Goal: Information Seeking & Learning: Find specific fact

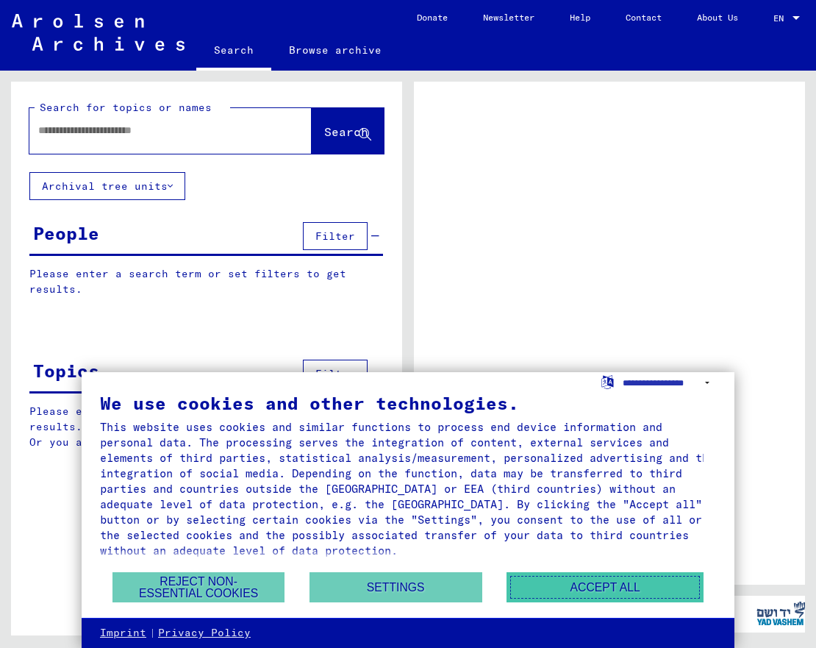
click at [542, 591] on button "Accept all" at bounding box center [605, 587] width 197 height 30
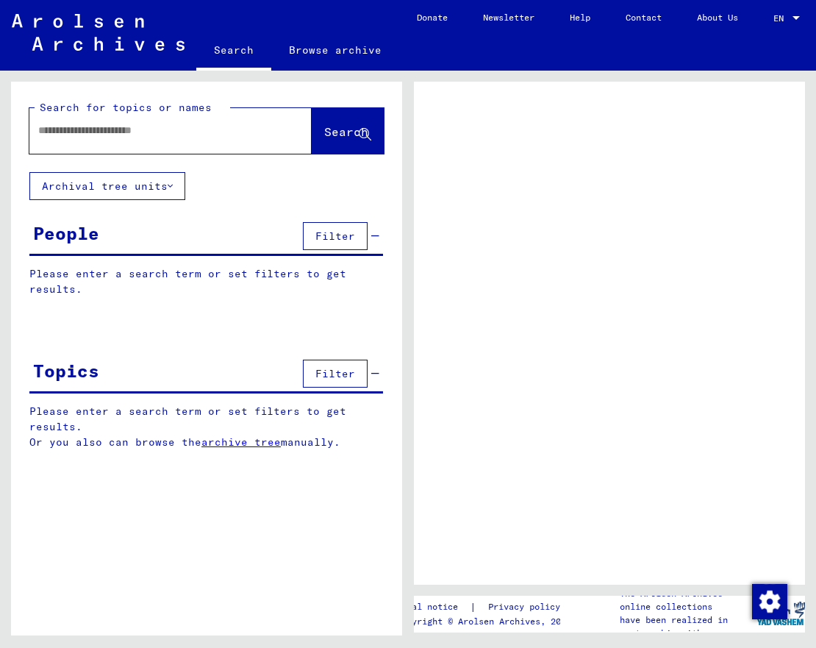
click at [544, 593] on div "Legal notice | Privacy policy Copyright © Arolsen Archives, 2021 The Arolsen Ar…" at bounding box center [613, 353] width 408 height 565
click at [176, 149] on div at bounding box center [170, 131] width 282 height 46
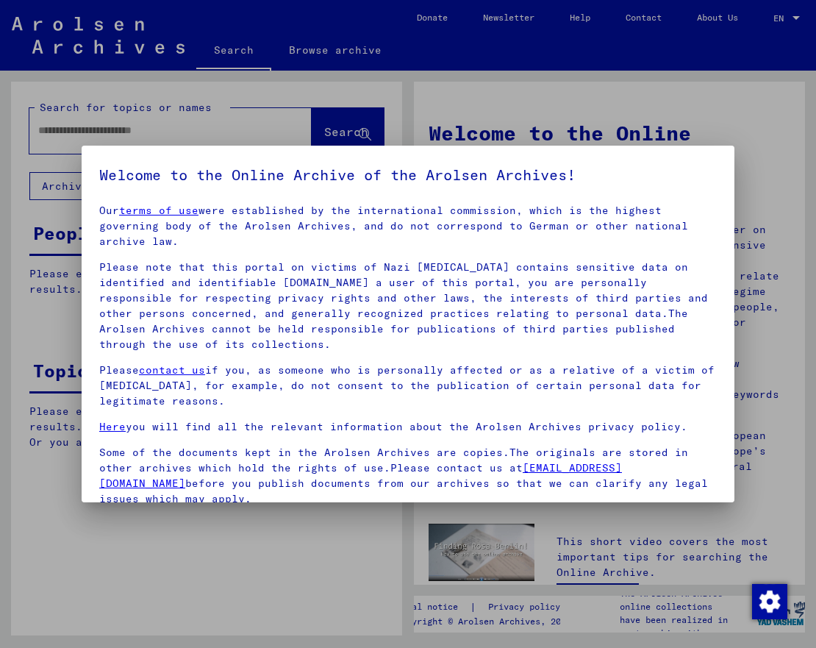
scroll to position [138, 0]
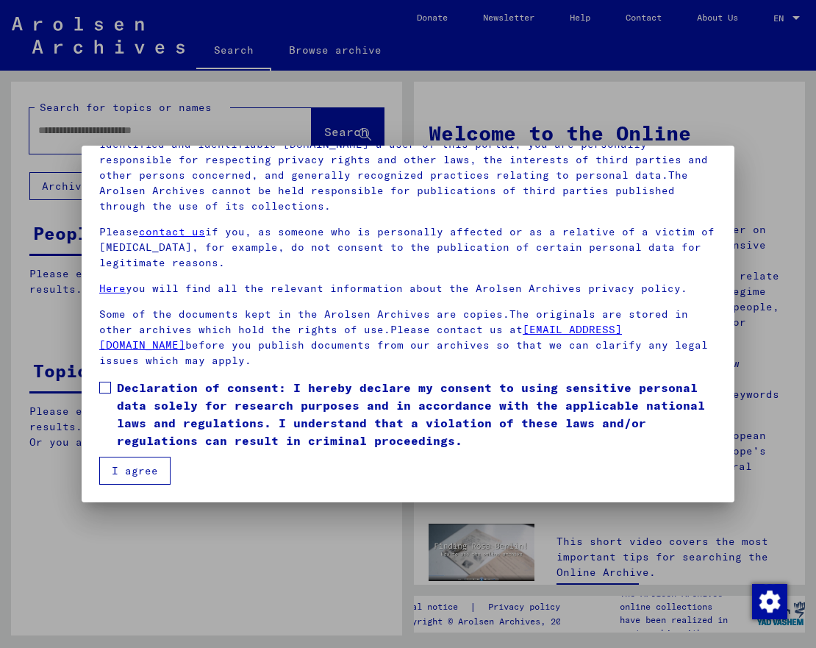
drag, startPoint x: 183, startPoint y: 466, endPoint x: 179, endPoint y: 476, distance: 10.2
click at [183, 471] on mat-dialog-content "Our terms of use were established by the international commission, which is the…" at bounding box center [408, 273] width 653 height 421
drag, startPoint x: 173, startPoint y: 479, endPoint x: 148, endPoint y: 485, distance: 25.5
click at [149, 484] on mat-dialog-content "Our terms of use were established by the international commission, which is the…" at bounding box center [408, 273] width 653 height 421
click at [142, 480] on button "I agree" at bounding box center [134, 471] width 71 height 28
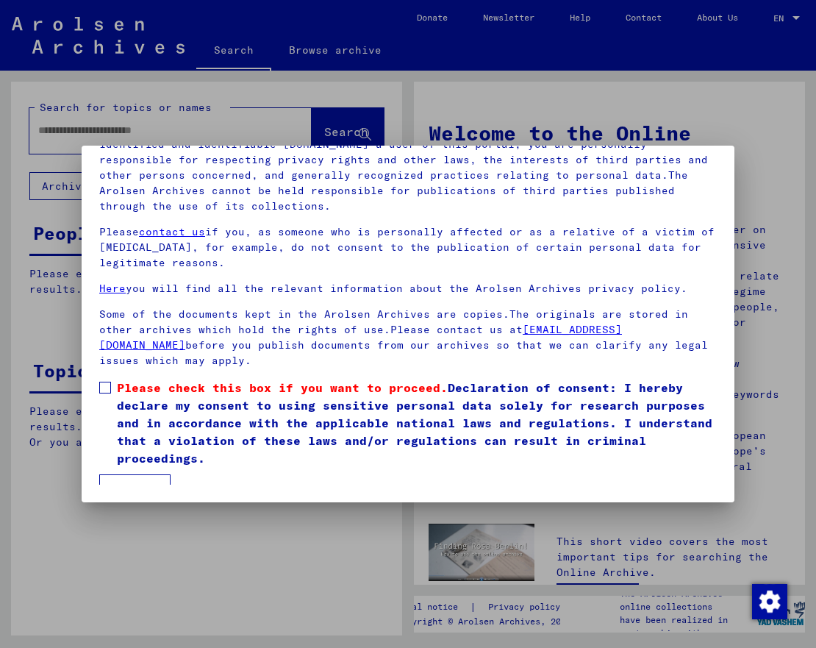
click at [104, 394] on label "Please check this box if you want to proceed. Declaration of consent: I hereby …" at bounding box center [408, 423] width 618 height 88
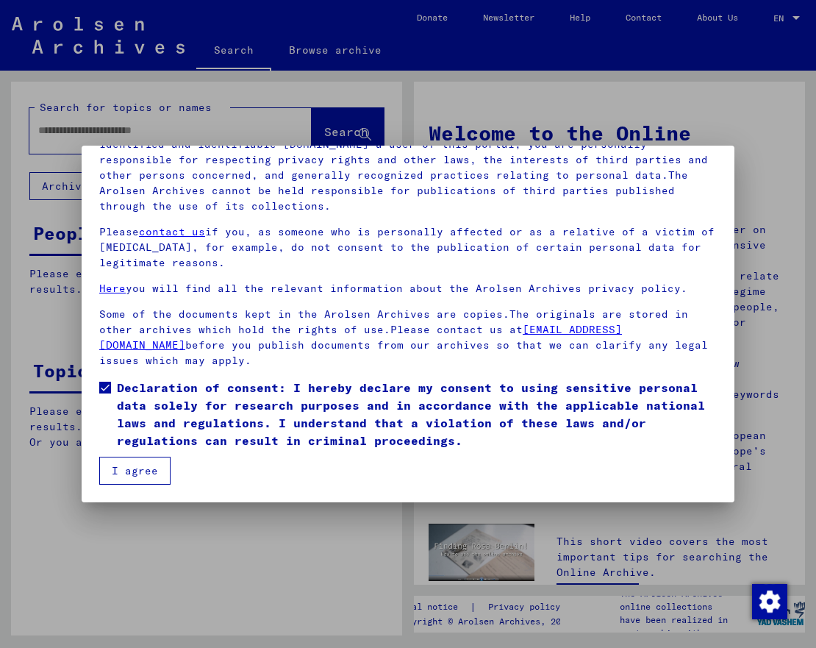
click at [142, 479] on button "I agree" at bounding box center [134, 471] width 71 height 28
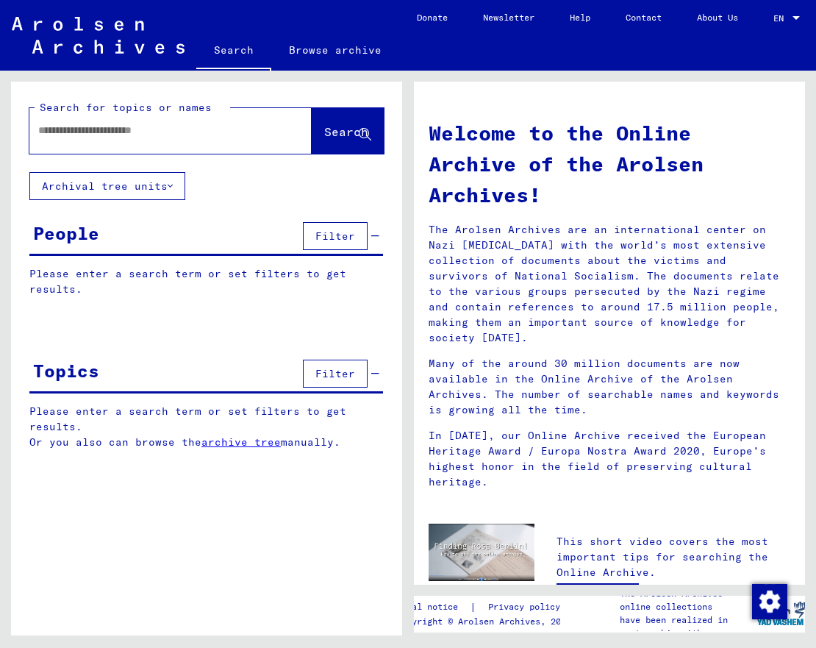
click at [140, 121] on div at bounding box center [148, 130] width 238 height 33
click at [343, 235] on span "Filter" at bounding box center [335, 235] width 40 height 13
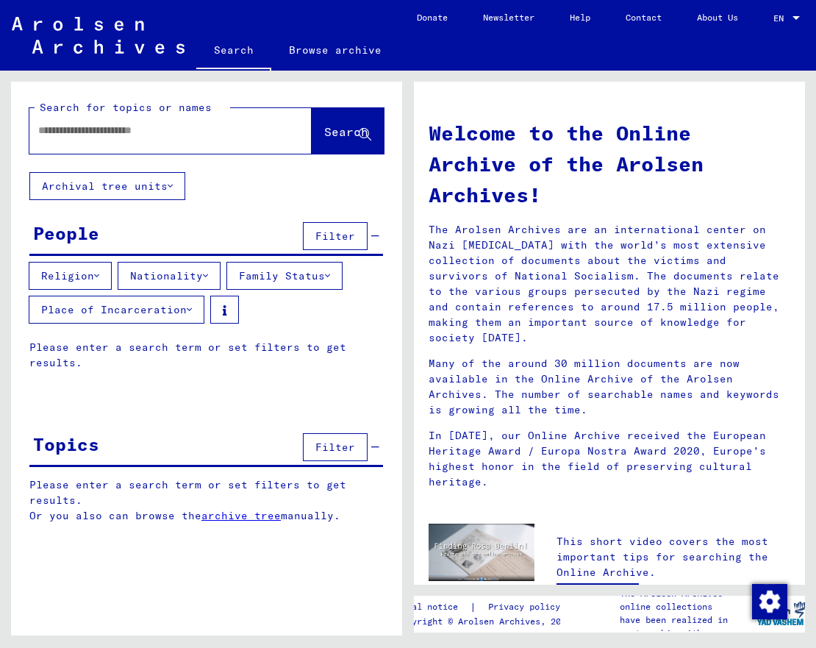
click at [76, 275] on button "Religion" at bounding box center [70, 276] width 83 height 28
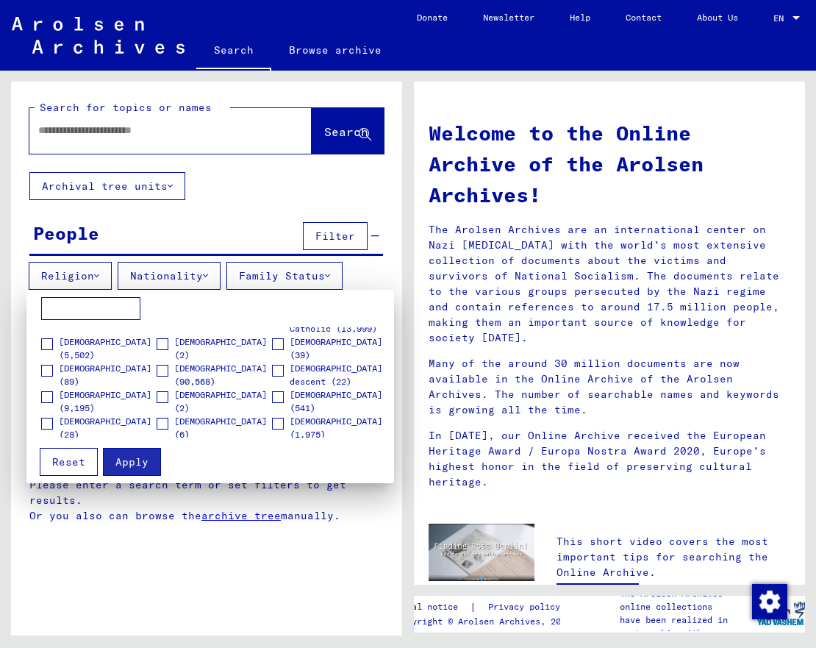
scroll to position [183, 0]
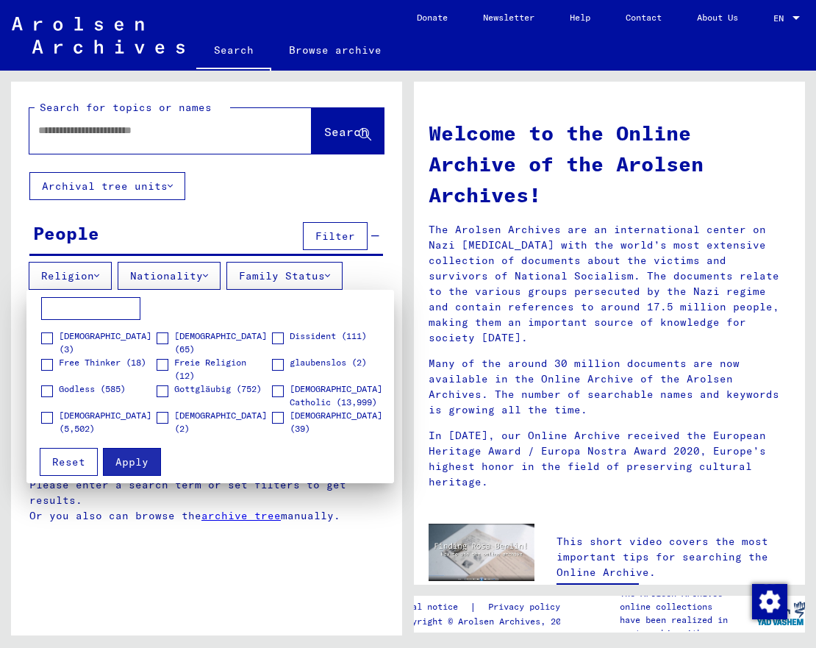
click at [97, 134] on div at bounding box center [408, 324] width 816 height 648
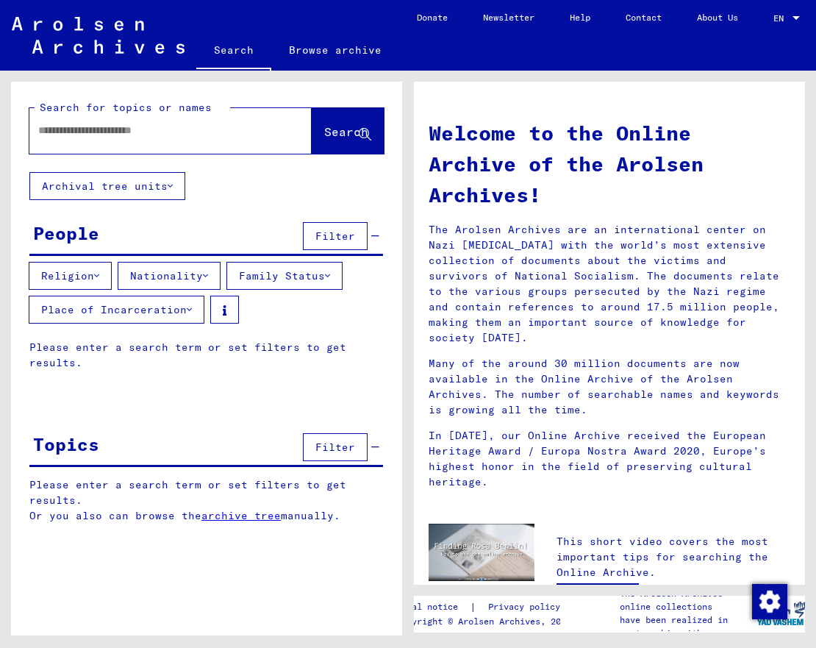
click at [97, 134] on input "text" at bounding box center [152, 130] width 229 height 15
type input "****"
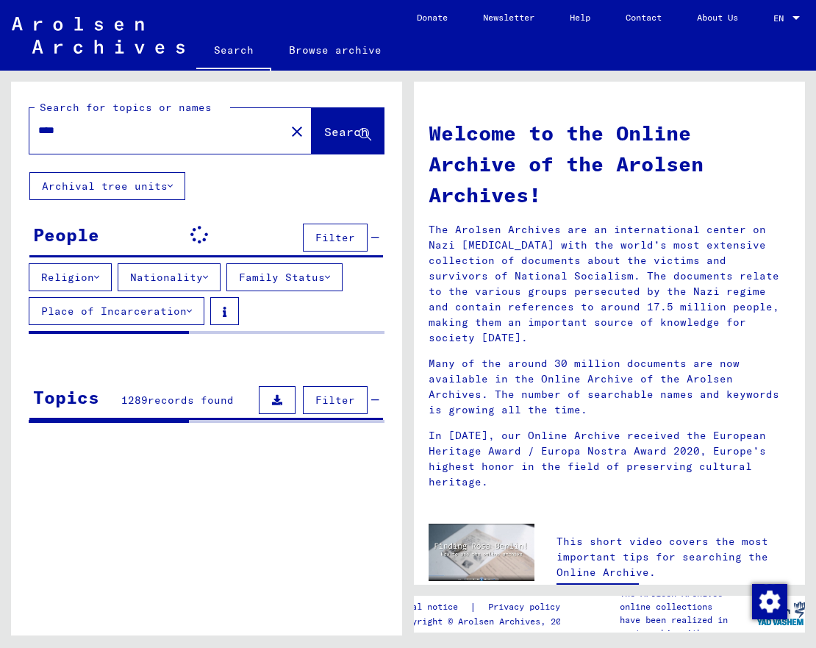
click at [335, 231] on span "Filter" at bounding box center [335, 237] width 40 height 13
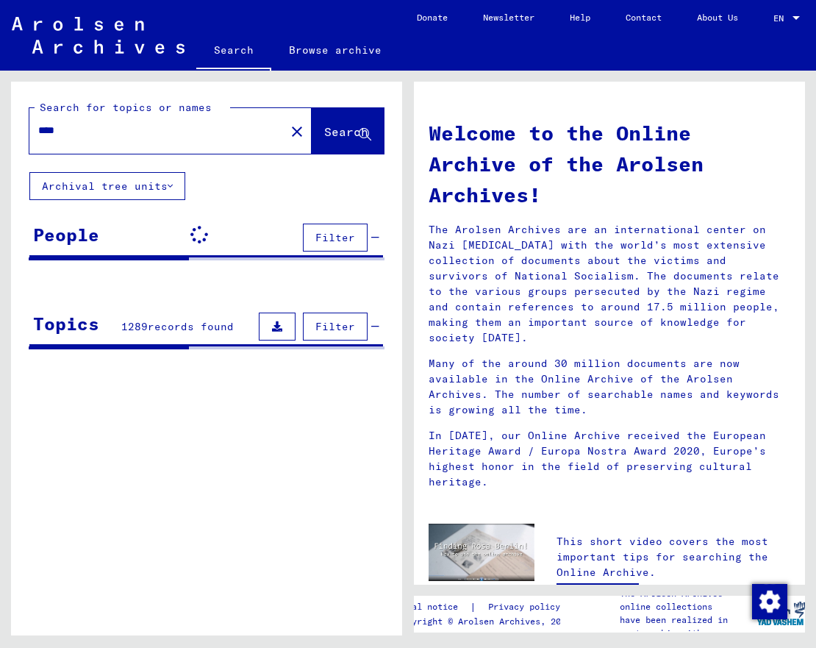
click at [331, 232] on span "Filter" at bounding box center [335, 237] width 40 height 13
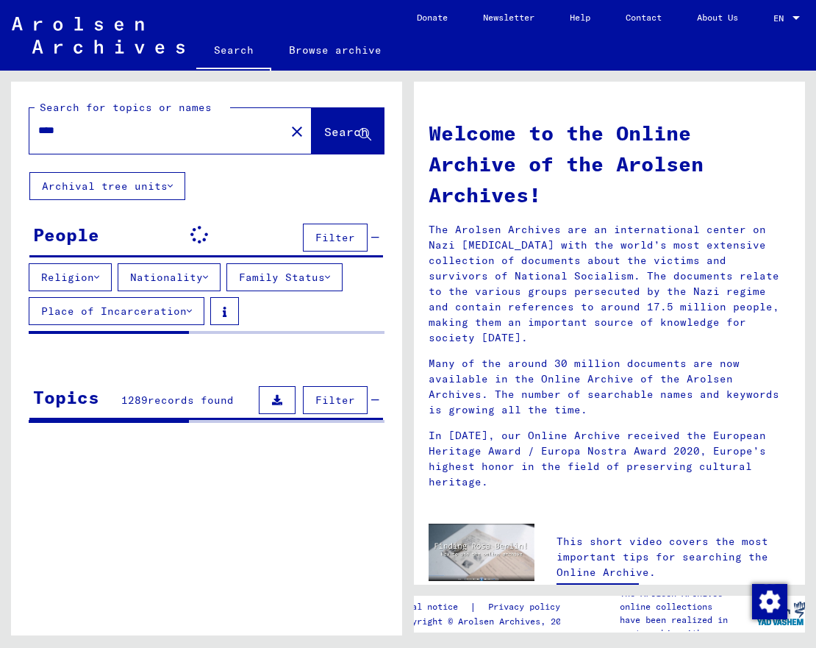
click at [71, 277] on button "Religion" at bounding box center [70, 277] width 83 height 28
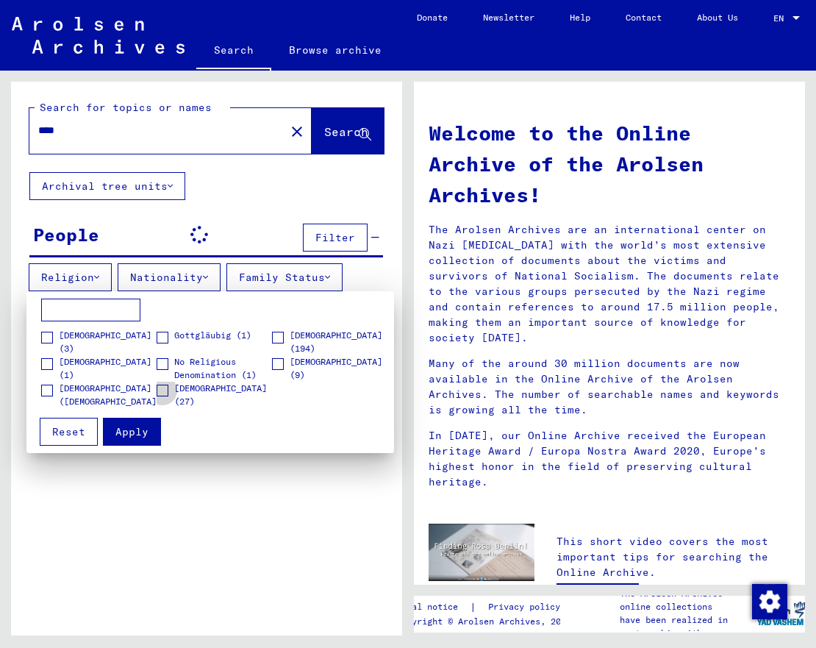
click at [162, 388] on span at bounding box center [163, 391] width 12 height 12
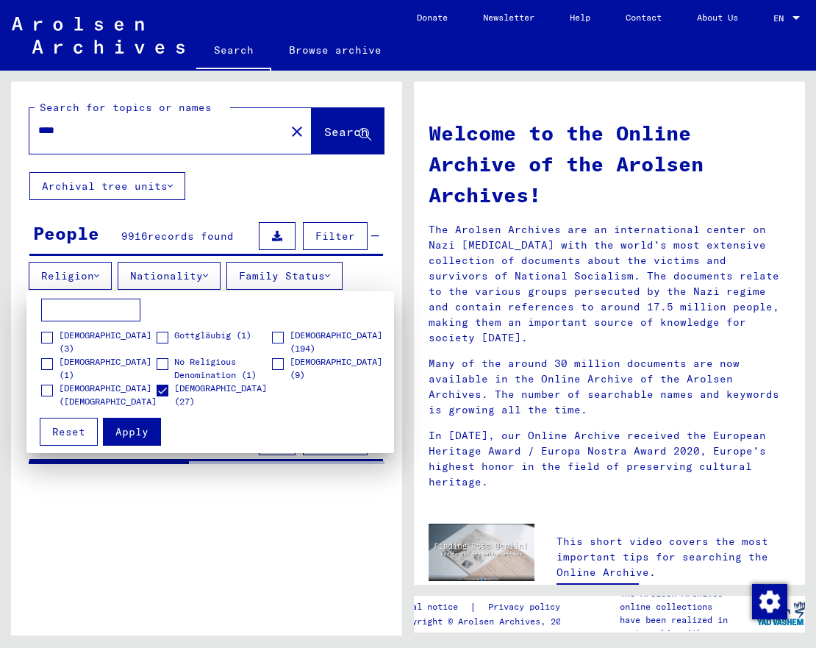
click at [65, 390] on span "[DEMOGRAPHIC_DATA] ([DEMOGRAPHIC_DATA]) (14)" at bounding box center [110, 402] width 103 height 40
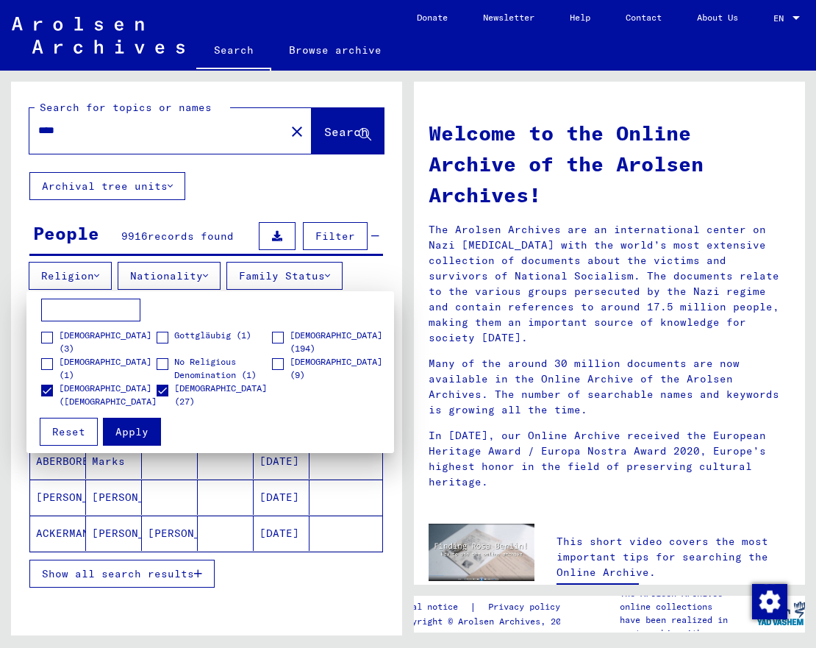
click at [64, 369] on label "[DEMOGRAPHIC_DATA] (1)" at bounding box center [98, 368] width 115 height 26
click at [75, 345] on mat-checkbox "[DEMOGRAPHIC_DATA] (3)" at bounding box center [98, 346] width 115 height 34
click at [71, 340] on span "[DEMOGRAPHIC_DATA] (3)" at bounding box center [107, 342] width 97 height 26
click at [203, 333] on span "Gottgläubig (1)" at bounding box center [212, 335] width 77 height 13
click at [295, 337] on span "[DEMOGRAPHIC_DATA] (194)" at bounding box center [338, 342] width 97 height 26
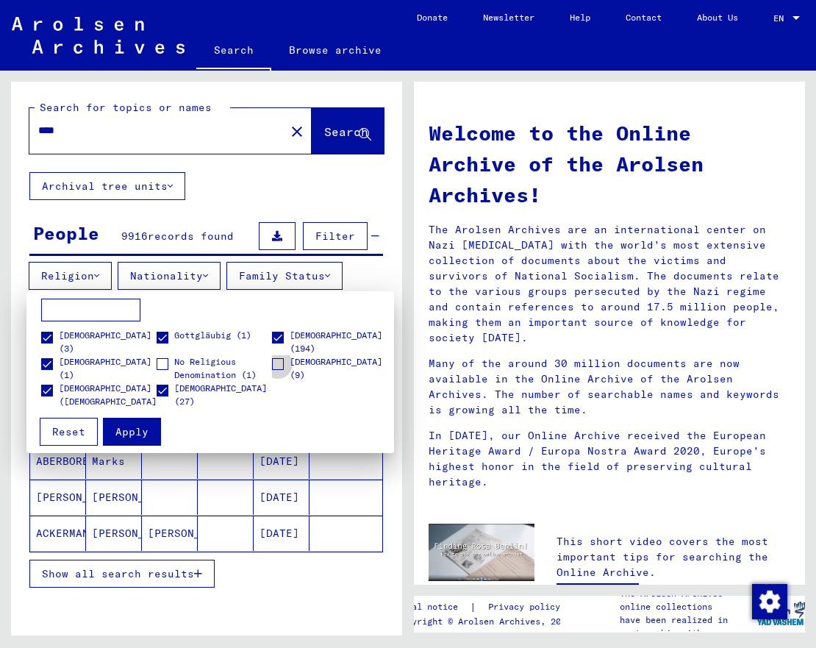
click at [294, 364] on span "[DEMOGRAPHIC_DATA] (9)" at bounding box center [338, 368] width 97 height 26
click at [179, 363] on span "No Religious Denomination (1)" at bounding box center [222, 368] width 97 height 26
click at [276, 343] on span at bounding box center [278, 338] width 12 height 12
click at [136, 425] on span "Apply" at bounding box center [131, 431] width 33 height 13
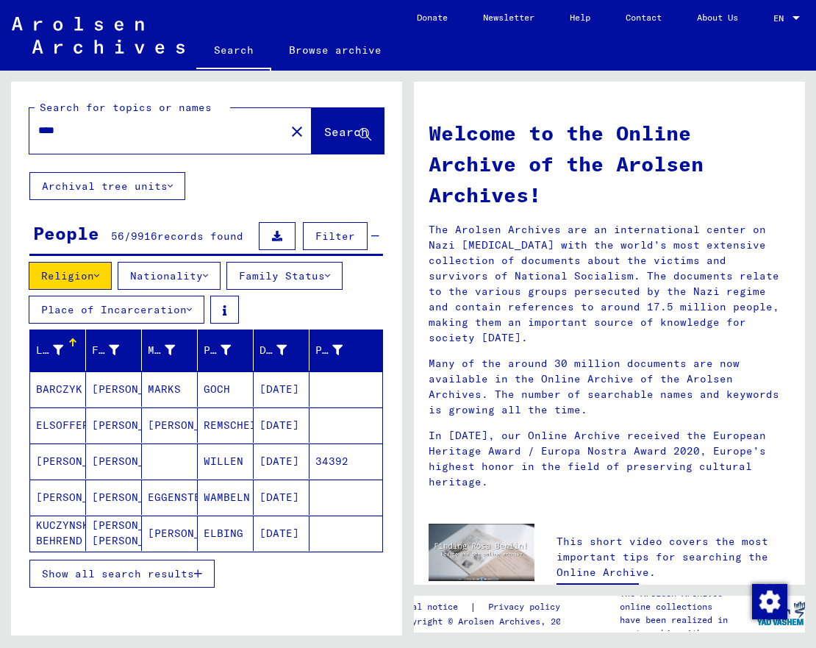
click at [119, 580] on span "Show all search results" at bounding box center [118, 573] width 152 height 13
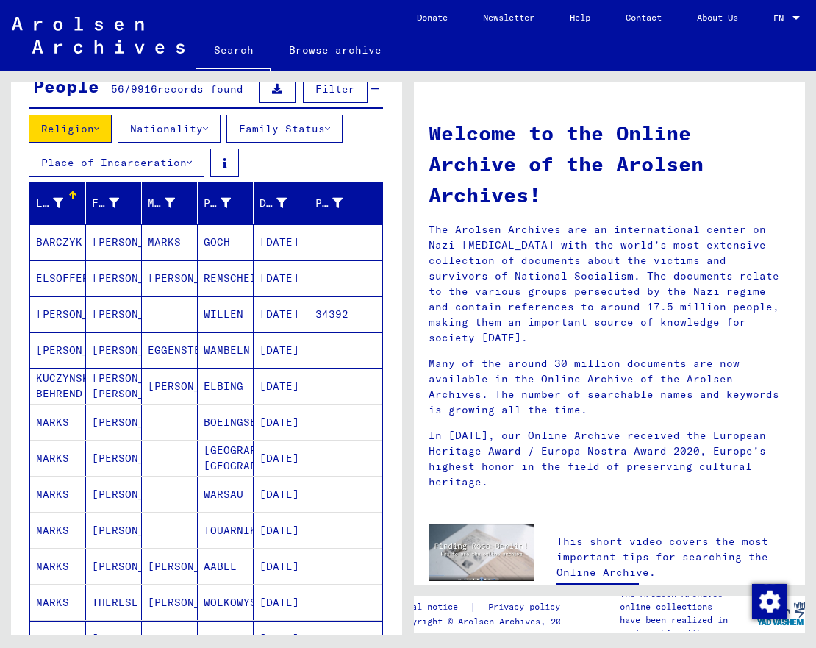
scroll to position [74, 0]
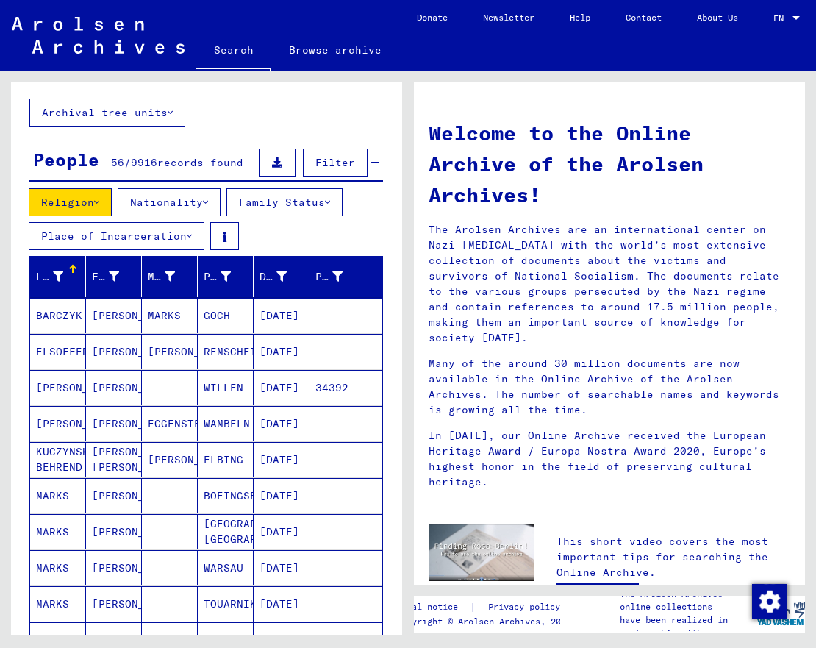
click at [199, 216] on button "Nationality" at bounding box center [169, 202] width 103 height 28
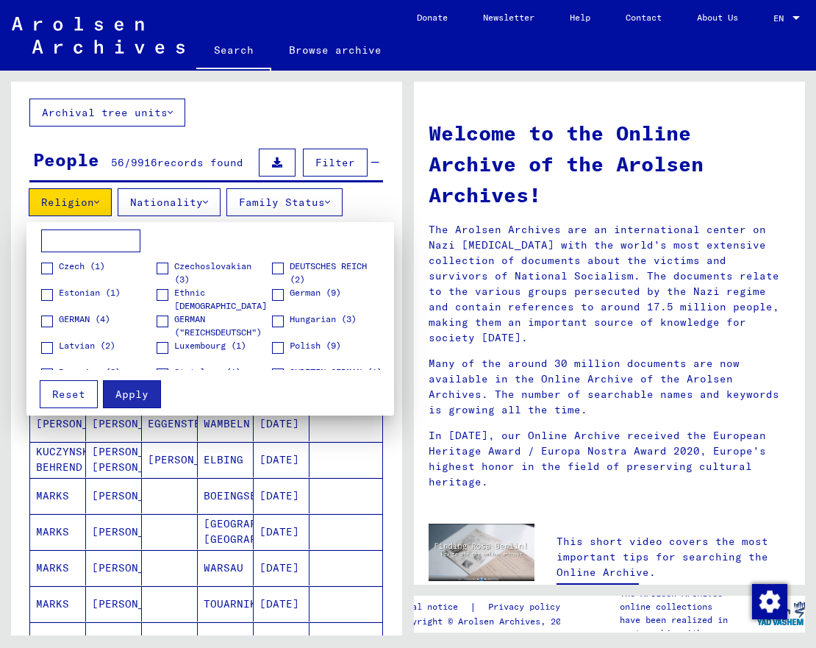
scroll to position [48, 0]
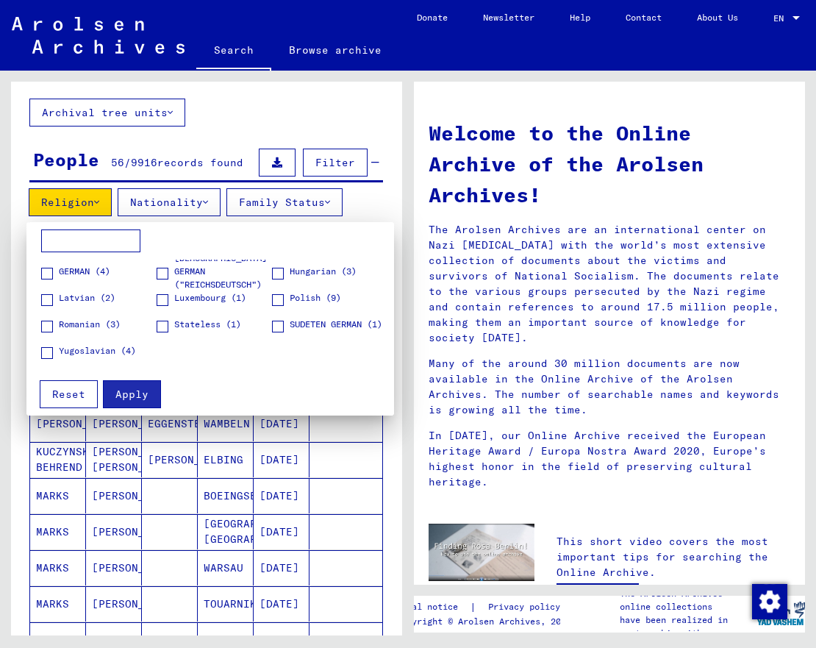
click at [158, 275] on span at bounding box center [163, 274] width 12 height 12
click at [123, 387] on button "Apply" at bounding box center [132, 394] width 58 height 28
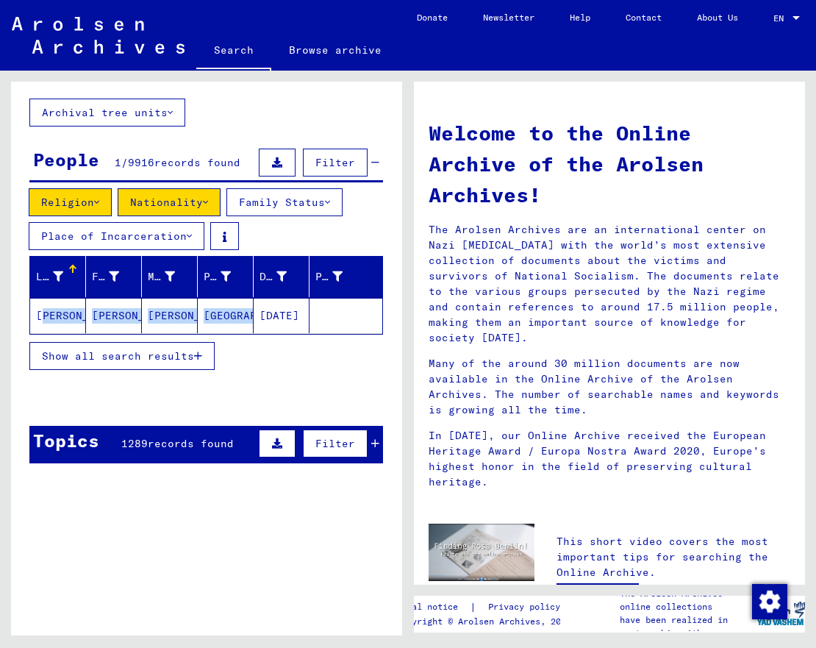
drag, startPoint x: 37, startPoint y: 312, endPoint x: 246, endPoint y: 318, distance: 209.6
click at [246, 318] on mat-row "[PERSON_NAME] [PERSON_NAME] Berlin [DATE]" at bounding box center [206, 316] width 352 height 36
